Goal: Check status: Check status

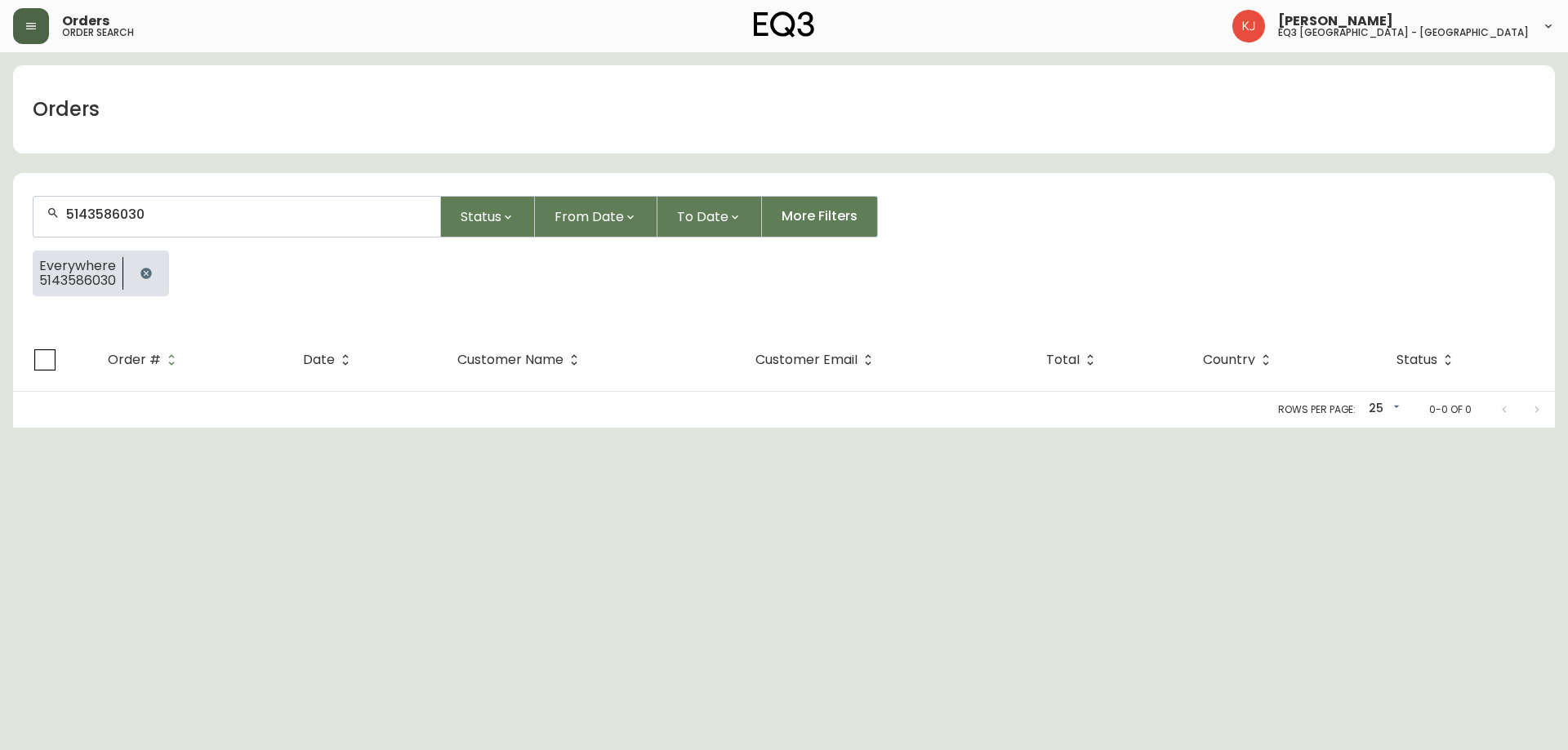
click at [24, 28] on icon "button" at bounding box center [31, 26] width 13 height 13
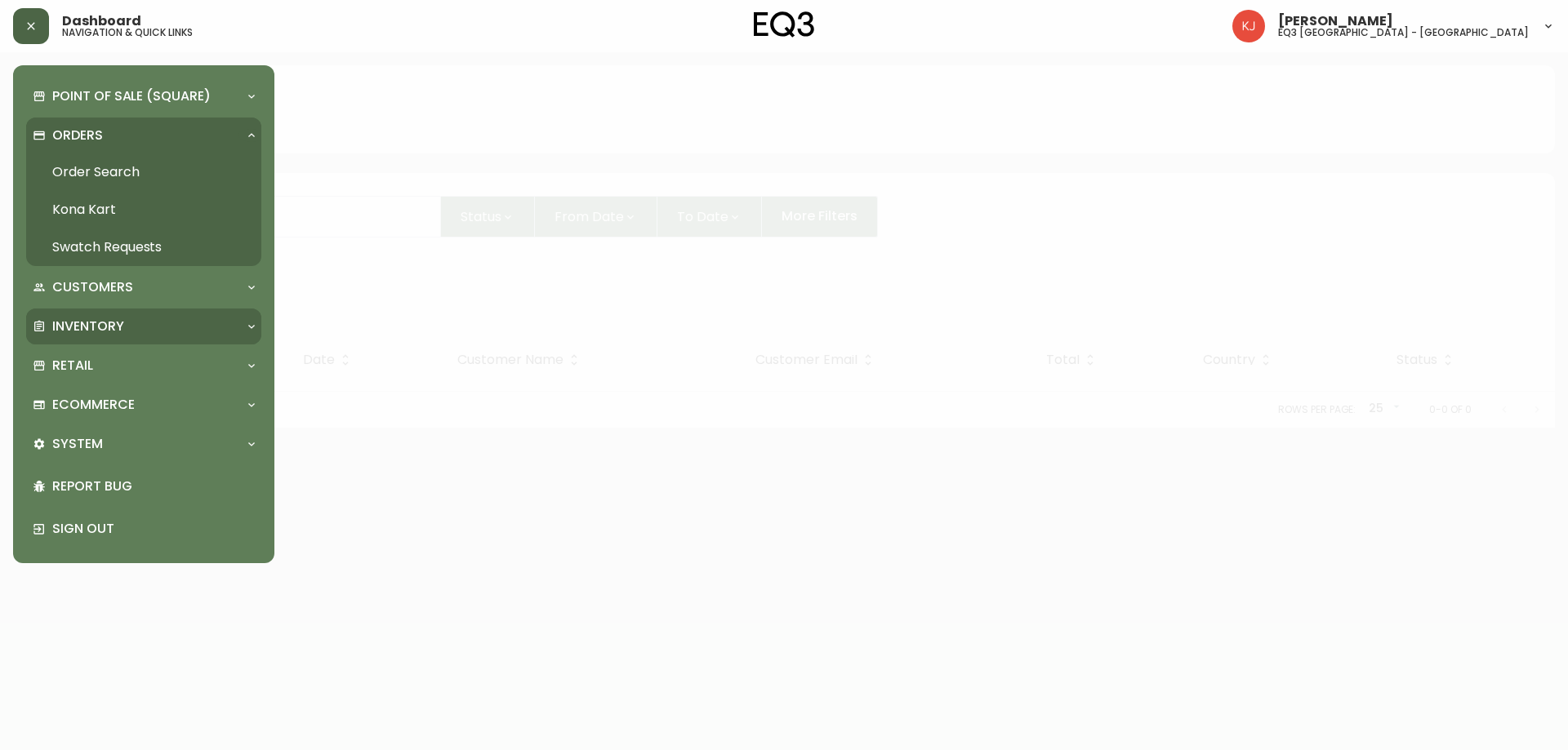
click at [113, 320] on p "Inventory" at bounding box center [88, 326] width 72 height 18
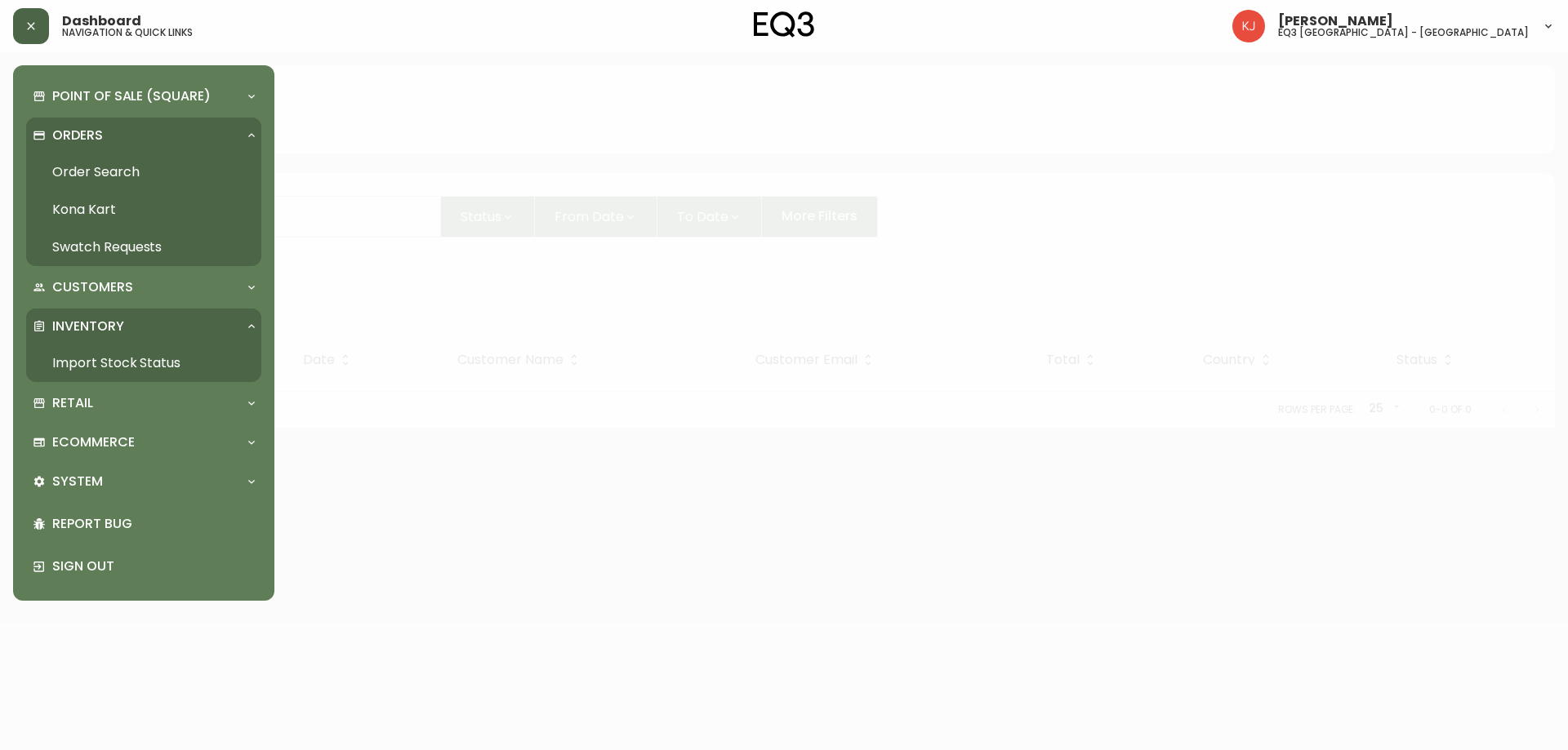
click at [135, 361] on link "Import Stock Status" at bounding box center [143, 363] width 235 height 38
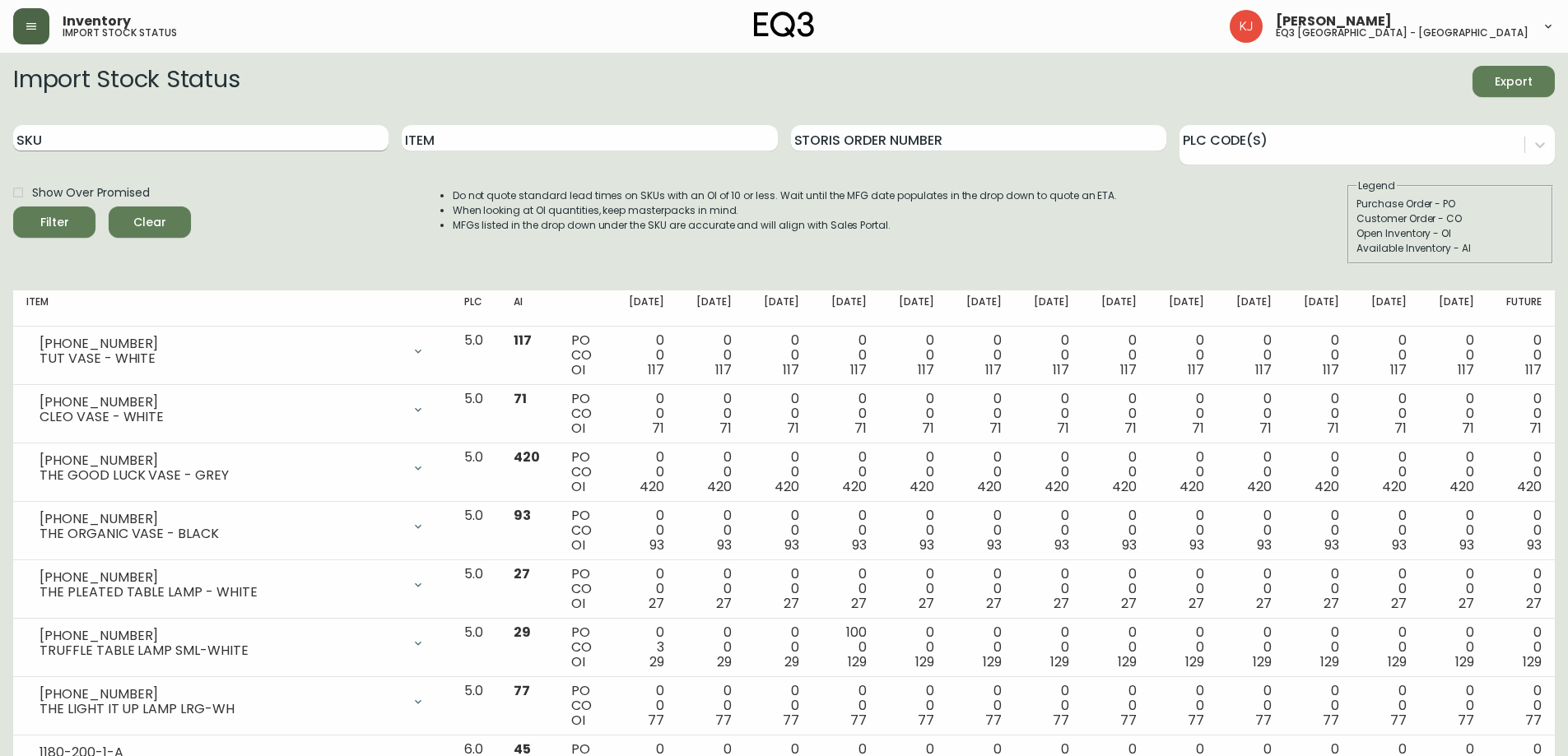
click at [205, 138] on input "SKU" at bounding box center [200, 138] width 375 height 26
type input "[PHONE_NUMBER]"
click at [13, 206] on button "Filter" at bounding box center [54, 222] width 83 height 31
